Goal: Task Accomplishment & Management: Complete application form

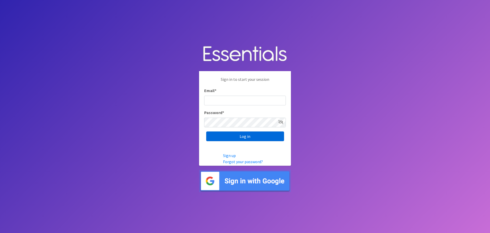
type input "[EMAIL_ADDRESS][DOMAIN_NAME]"
click at [236, 136] on input "Log in" at bounding box center [245, 136] width 78 height 10
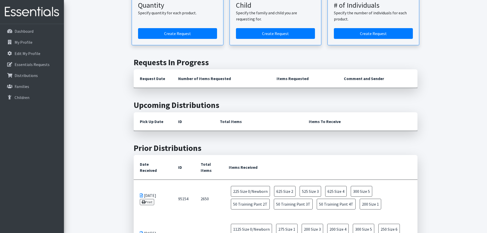
scroll to position [26, 0]
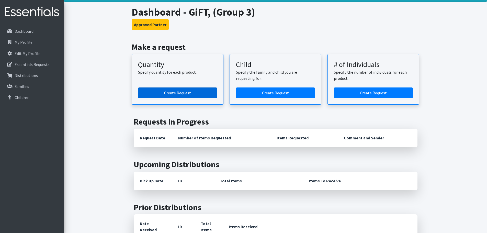
click at [180, 90] on link "Create Request" at bounding box center [177, 92] width 79 height 11
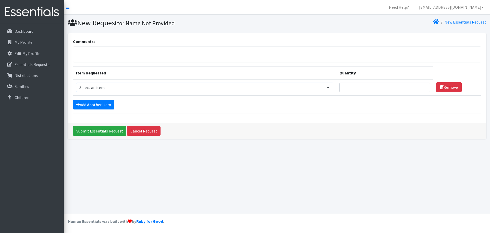
click at [151, 84] on select "Select an item Size 0/Newborn Size 1 Size 2 Size 3 Size 4 Size 5 Size 6 Size 7 …" at bounding box center [205, 88] width 258 height 10
select select "1095"
click at [76, 83] on select "Select an item Size 0/Newborn Size 1 Size 2 Size 3 Size 4 Size 5 Size 6 Size 7 …" at bounding box center [205, 88] width 258 height 10
click at [373, 86] on input "Quantity" at bounding box center [385, 88] width 91 height 10
type input "400"
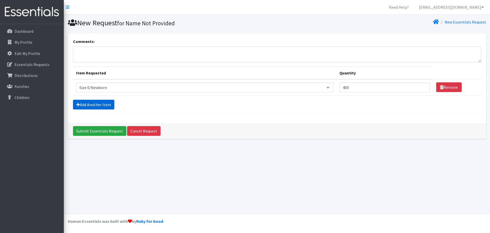
click at [110, 109] on link "Add Another Item" at bounding box center [93, 105] width 41 height 10
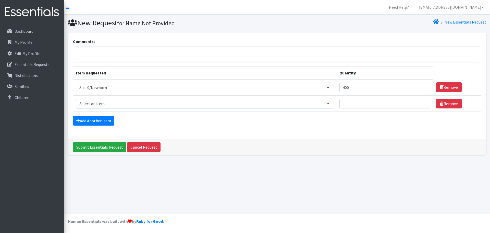
click at [109, 104] on select "Select an item Size 0/Newborn Size 1 Size 2 Size 3 Size 4 Size 5 Size 6 Size 7 …" at bounding box center [205, 104] width 258 height 10
select select "1090"
click at [76, 99] on select "Select an item Size 0/Newborn Size 1 Size 2 Size 3 Size 4 Size 5 Size 6 Size 7 …" at bounding box center [205, 104] width 258 height 10
click at [365, 101] on input "Quantity" at bounding box center [385, 104] width 91 height 10
type input "200"
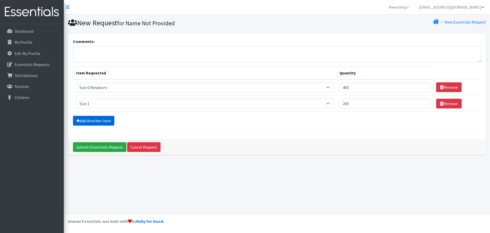
click at [90, 122] on link "Add Another Item" at bounding box center [93, 121] width 41 height 10
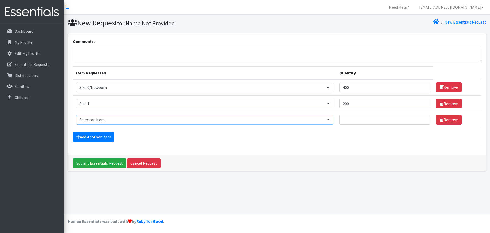
click at [90, 122] on select "Select an item Size 0/Newborn Size 1 Size 2 Size 3 Size 4 Size 5 Size 6 Size 7 …" at bounding box center [205, 120] width 258 height 10
select select "1091"
click at [76, 115] on select "Select an item Size 0/Newborn Size 1 Size 2 Size 3 Size 4 Size 5 Size 6 Size 7 …" at bounding box center [205, 120] width 258 height 10
click at [363, 121] on input "Quantity" at bounding box center [385, 120] width 91 height 10
type input "200"
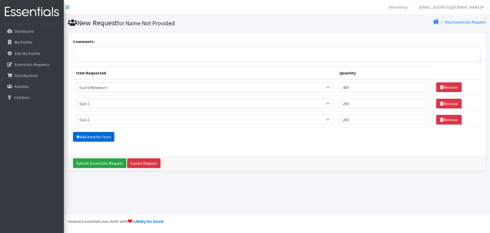
click at [97, 138] on link "Add Another Item" at bounding box center [93, 137] width 41 height 10
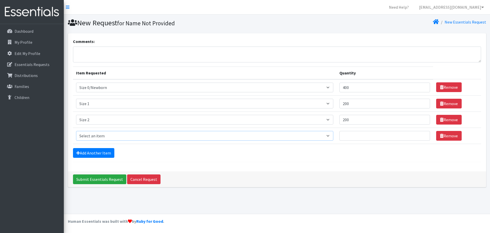
click at [97, 136] on select "Select an item Size 0/Newborn Size 1 Size 2 Size 3 Size 4 Size 5 Size 6 Size 7 …" at bounding box center [205, 136] width 258 height 10
select select "1094"
click at [76, 131] on select "Select an item Size 0/Newborn Size 1 Size 2 Size 3 Size 4 Size 5 Size 6 Size 7 …" at bounding box center [205, 136] width 258 height 10
click at [364, 134] on input "Quantity" at bounding box center [385, 136] width 91 height 10
type input "300"
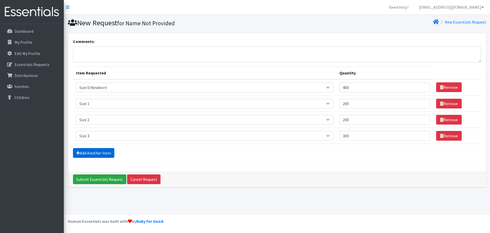
click at [106, 156] on link "Add Another Item" at bounding box center [93, 153] width 41 height 10
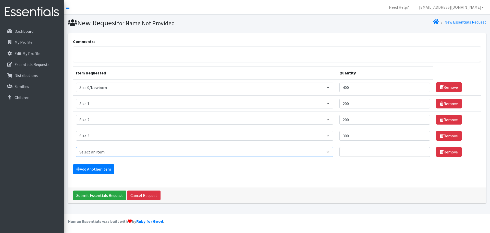
click at [102, 150] on select "Select an item Size 0/Newborn Size 1 Size 2 Size 3 Size 4 Size 5 Size 6 Size 7 …" at bounding box center [205, 152] width 258 height 10
select select "1097"
click at [76, 147] on select "Select an item Size 0/Newborn Size 1 Size 2 Size 3 Size 4 Size 5 Size 6 Size 7 …" at bounding box center [205, 152] width 258 height 10
click at [370, 158] on td "Quantity" at bounding box center [385, 152] width 97 height 16
click at [368, 155] on input "Quantity" at bounding box center [385, 152] width 91 height 10
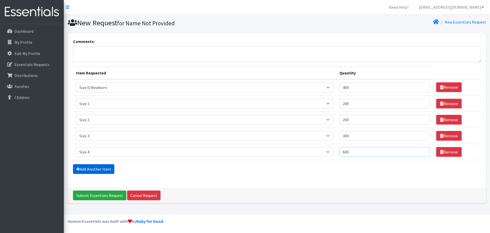
type input "600"
click at [100, 171] on link "Add Another Item" at bounding box center [93, 169] width 41 height 10
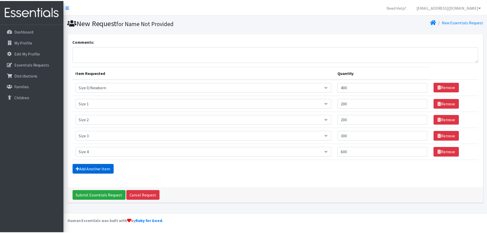
scroll to position [10, 0]
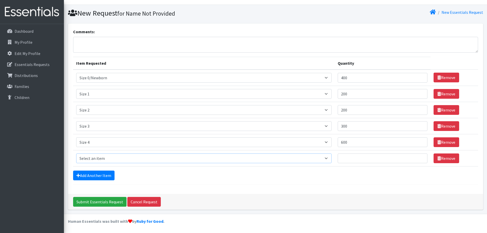
click at [96, 161] on select "Select an item Size 0/Newborn Size 1 Size 2 Size 3 Size 4 Size 5 Size 6 Size 7 …" at bounding box center [203, 158] width 255 height 10
click at [76, 153] on select "Select an item Size 0/Newborn Size 1 Size 2 Size 3 Size 4 Size 5 Size 6 Size 7 …" at bounding box center [203, 158] width 255 height 10
click at [101, 158] on select "Select an item Size 0/Newborn Size 1 Size 2 Size 3 Size 4 Size 5 Size 6 Size 7 …" at bounding box center [203, 158] width 255 height 10
select select "1098"
click at [76, 153] on select "Select an item Size 0/Newborn Size 1 Size 2 Size 3 Size 4 Size 5 Size 6 Size 7 …" at bounding box center [203, 158] width 255 height 10
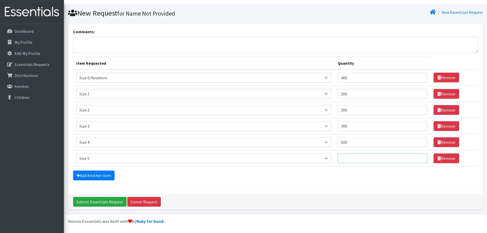
click at [363, 158] on input "Quantity" at bounding box center [382, 158] width 90 height 10
type input "700"
click at [85, 178] on link "Add Another Item" at bounding box center [93, 175] width 41 height 10
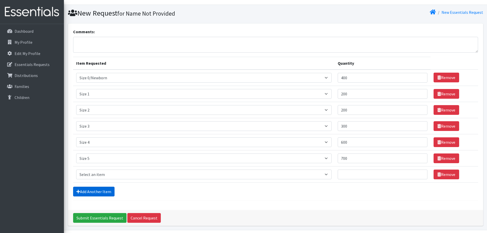
scroll to position [26, 0]
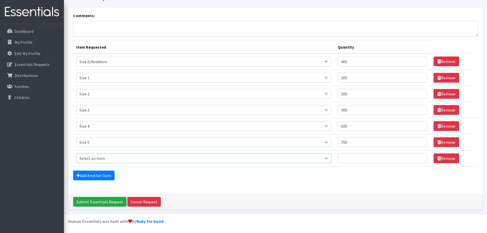
click at [86, 158] on select "Select an item Size 0/Newborn Size 1 Size 2 Size 3 Size 4 Size 5 Size 6 Size 7 …" at bounding box center [203, 158] width 255 height 10
select select "1100"
click at [76, 153] on select "Select an item Size 0/Newborn Size 1 Size 2 Size 3 Size 4 Size 5 Size 6 Size 7 …" at bounding box center [203, 158] width 255 height 10
click at [356, 158] on input "Quantity" at bounding box center [382, 158] width 90 height 10
type input "100"
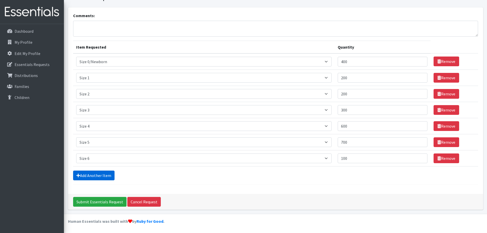
click at [105, 172] on link "Add Another Item" at bounding box center [93, 175] width 41 height 10
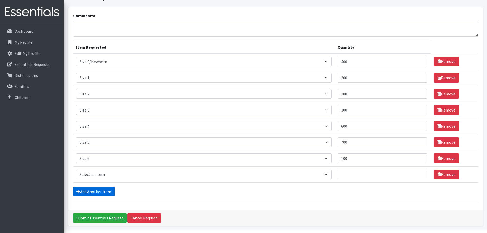
scroll to position [42, 0]
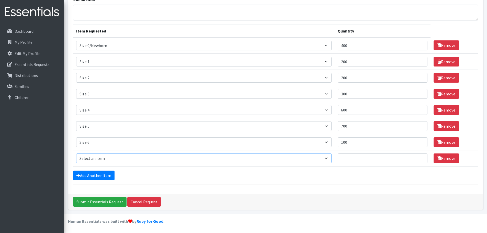
click at [101, 157] on select "Select an item Size 0/Newborn Size 1 Size 2 Size 3 Size 4 Size 5 Size 6 Size 7 …" at bounding box center [203, 158] width 255 height 10
select select "1105"
click at [76, 153] on select "Select an item Size 0/Newborn Size 1 Size 2 Size 3 Size 4 Size 5 Size 6 Size 7 …" at bounding box center [203, 158] width 255 height 10
click at [377, 158] on input "Quantity" at bounding box center [382, 158] width 90 height 10
type input "50"
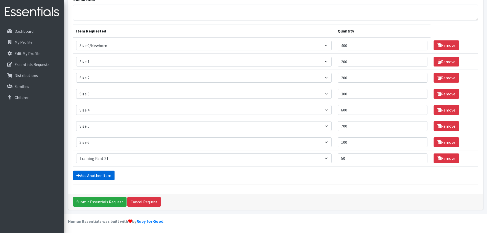
drag, startPoint x: 83, startPoint y: 173, endPoint x: 82, endPoint y: 170, distance: 3.1
click at [83, 173] on link "Add Another Item" at bounding box center [93, 175] width 41 height 10
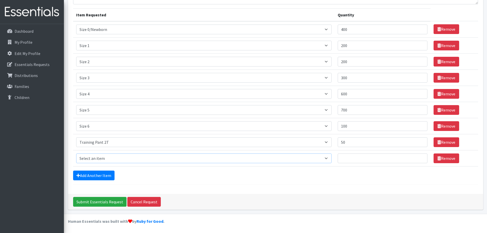
click at [91, 157] on select "Select an item Size 0/Newborn Size 1 Size 2 Size 3 Size 4 Size 5 Size 6 Size 7 …" at bounding box center [203, 158] width 255 height 10
select select "1107"
click at [76, 153] on select "Select an item Size 0/Newborn Size 1 Size 2 Size 3 Size 4 Size 5 Size 6 Size 7 …" at bounding box center [203, 158] width 255 height 10
click at [367, 156] on input "Quantity" at bounding box center [382, 158] width 90 height 10
type input "50"
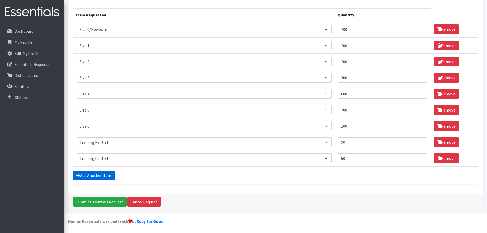
click at [94, 179] on link "Add Another Item" at bounding box center [93, 175] width 41 height 10
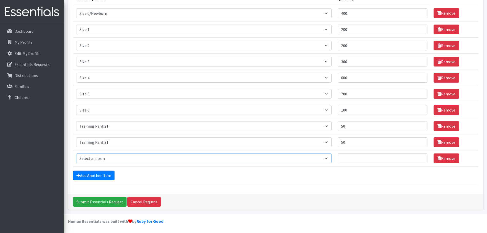
click at [96, 154] on select "Select an item Size 0/Newborn Size 1 Size 2 Size 3 Size 4 Size 5 Size 6 Size 7 …" at bounding box center [203, 158] width 255 height 10
select select "1093"
click at [76, 153] on select "Select an item Size 0/Newborn Size 1 Size 2 Size 3 Size 4 Size 5 Size 6 Size 7 …" at bounding box center [203, 158] width 255 height 10
click at [357, 159] on input "Quantity" at bounding box center [382, 158] width 90 height 10
type input "50"
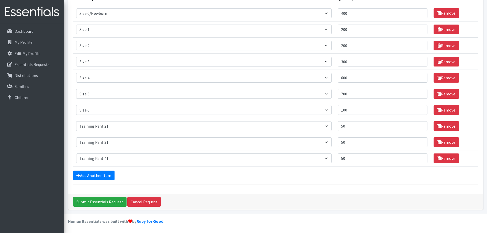
click at [194, 191] on div "Comments: Item Requested Quantity Item Requested Select an item Size 0/Newborn …" at bounding box center [275, 76] width 415 height 235
click at [286, 176] on div "Add Another Item" at bounding box center [275, 175] width 405 height 10
click at [362, 110] on input "100" at bounding box center [382, 110] width 90 height 10
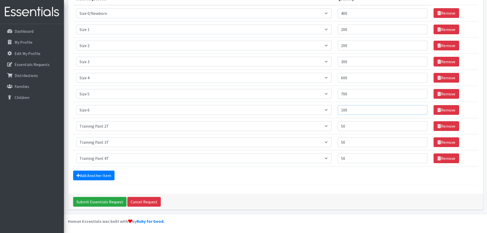
click at [362, 110] on input "100" at bounding box center [382, 110] width 90 height 10
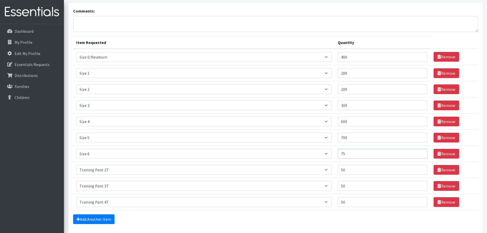
scroll to position [23, 0]
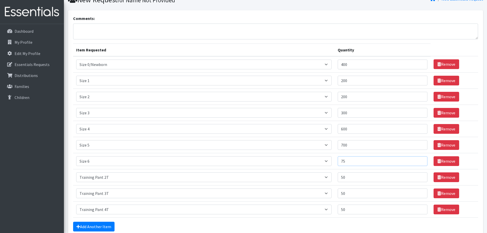
type input "75"
click at [358, 67] on input "400" at bounding box center [382, 65] width 90 height 10
click at [357, 65] on input "400" at bounding box center [382, 65] width 90 height 10
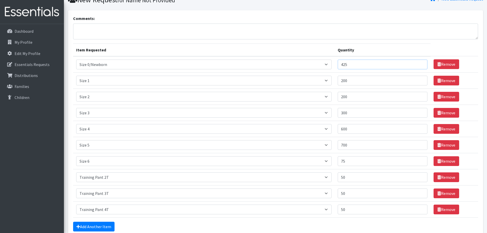
type input "425"
click at [347, 218] on form "Comments: Item Requested Quantity Item Requested Select an item Size 0/Newborn …" at bounding box center [275, 125] width 405 height 220
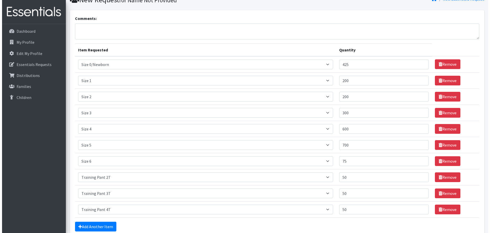
scroll to position [74, 0]
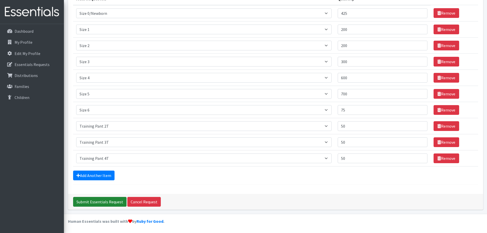
click at [86, 200] on input "Submit Essentials Request" at bounding box center [99, 202] width 53 height 10
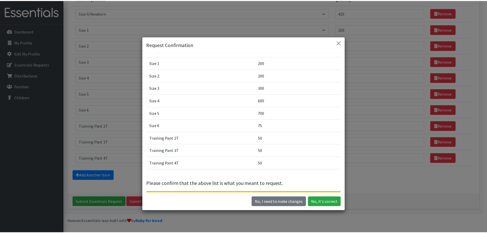
scroll to position [0, 0]
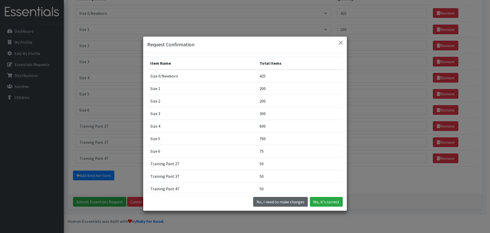
click at [266, 203] on button "No, I need to make changes" at bounding box center [280, 202] width 55 height 10
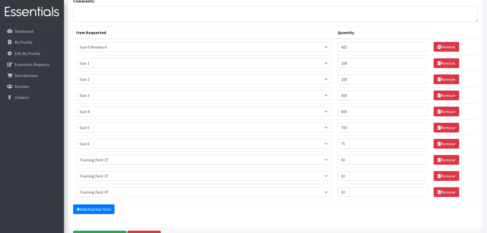
scroll to position [49, 0]
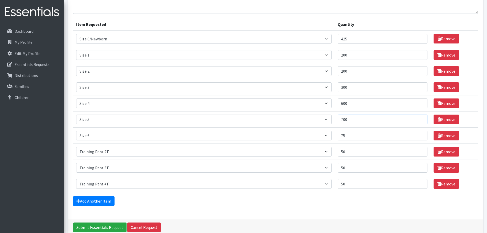
click at [356, 120] on input "700" at bounding box center [382, 119] width 90 height 10
type input "750"
click at [356, 215] on div "Comments: Item Requested Quantity Item Requested Select an item Size 0/Newborn …" at bounding box center [275, 102] width 415 height 235
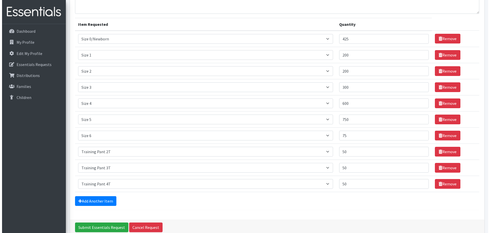
scroll to position [74, 0]
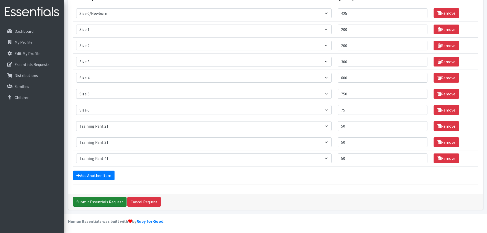
click at [98, 202] on input "Submit Essentials Request" at bounding box center [99, 202] width 53 height 10
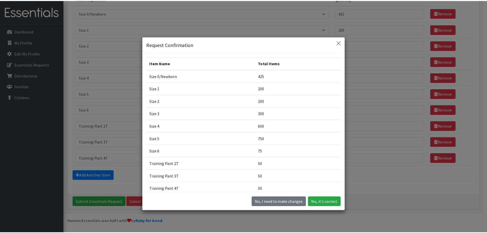
scroll to position [45, 0]
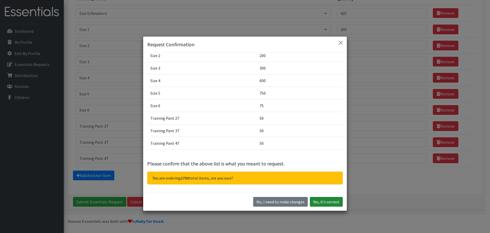
click at [322, 201] on button "Yes, it's correct" at bounding box center [326, 202] width 33 height 10
